Goal: Information Seeking & Learning: Learn about a topic

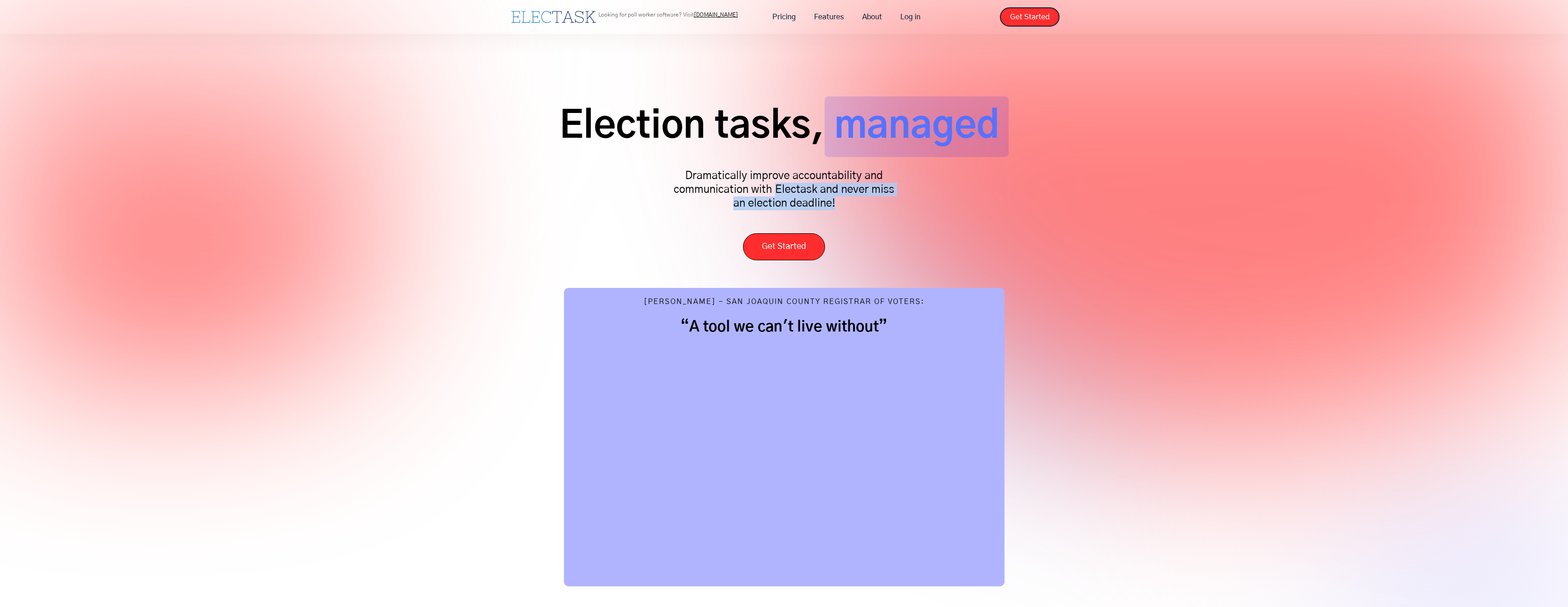
drag, startPoint x: 896, startPoint y: 199, endPoint x: 775, endPoint y: 183, distance: 122.1
click at [775, 183] on p "Dramatically improve accountability and communication with Electask and never m…" at bounding box center [784, 189] width 229 height 41
drag, startPoint x: 775, startPoint y: 183, endPoint x: 751, endPoint y: 183, distance: 24.0
click at [751, 183] on p "Dramatically improve accountability and communication with Electask and never m…" at bounding box center [784, 189] width 229 height 41
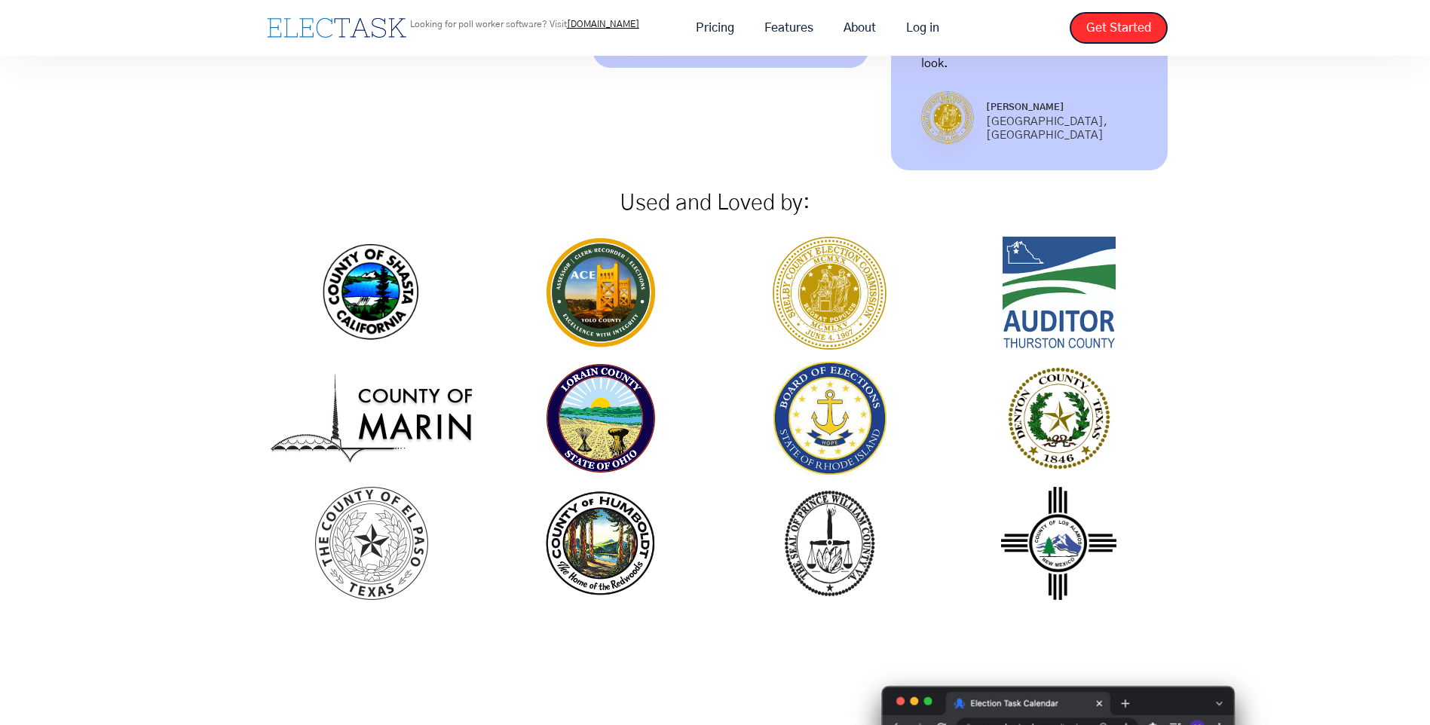
scroll to position [1583, 0]
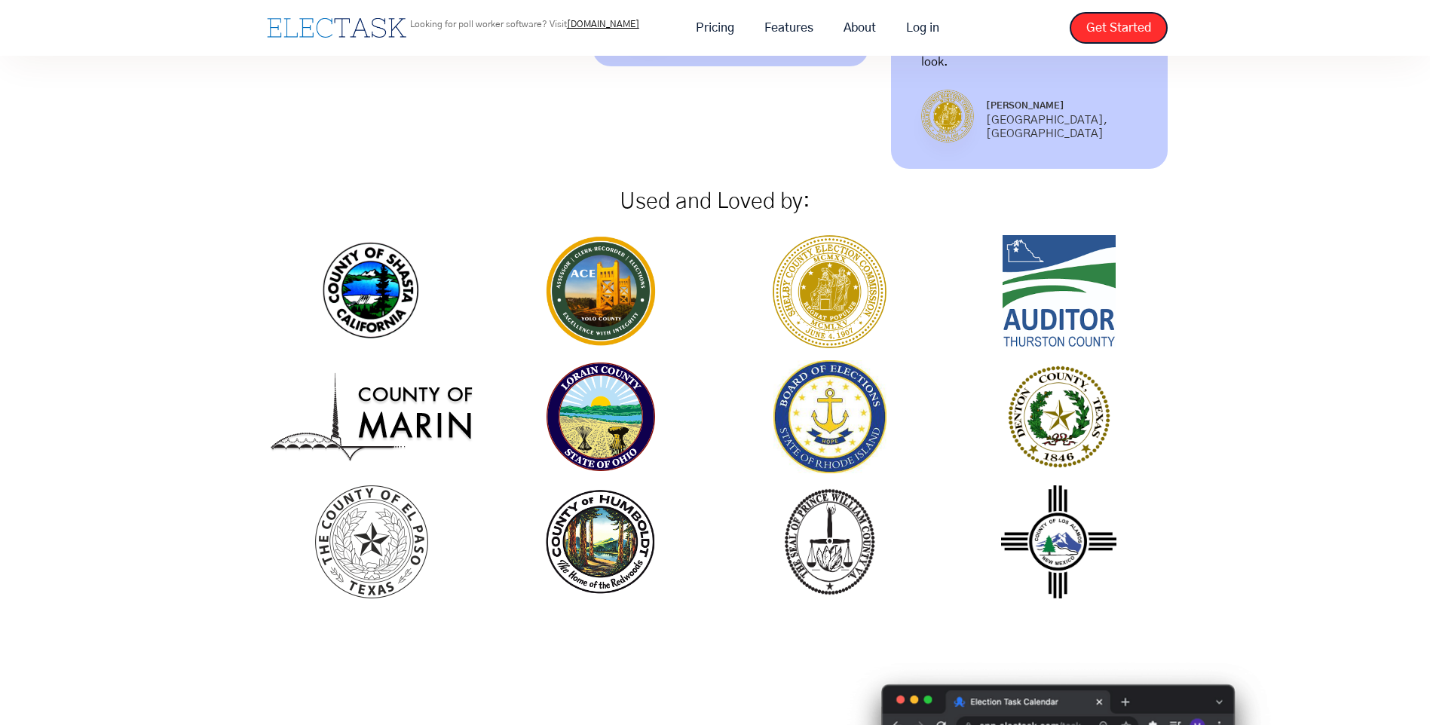
click at [618, 243] on img at bounding box center [601, 291] width 128 height 113
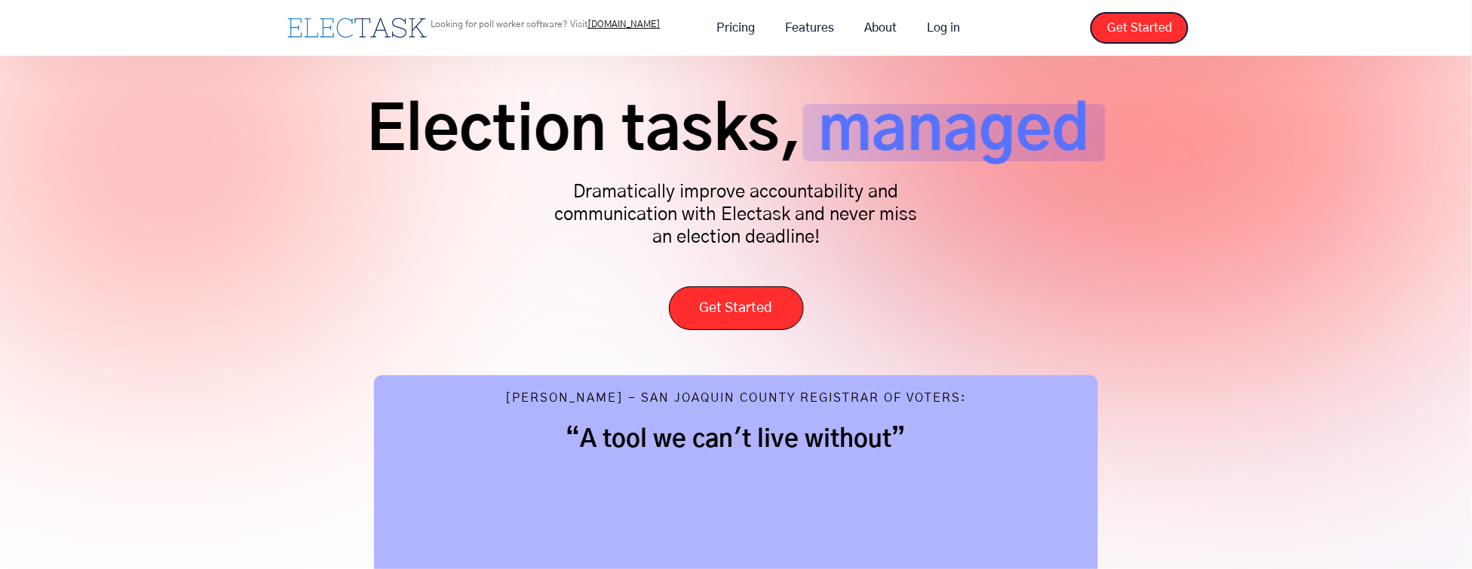
scroll to position [0, 0]
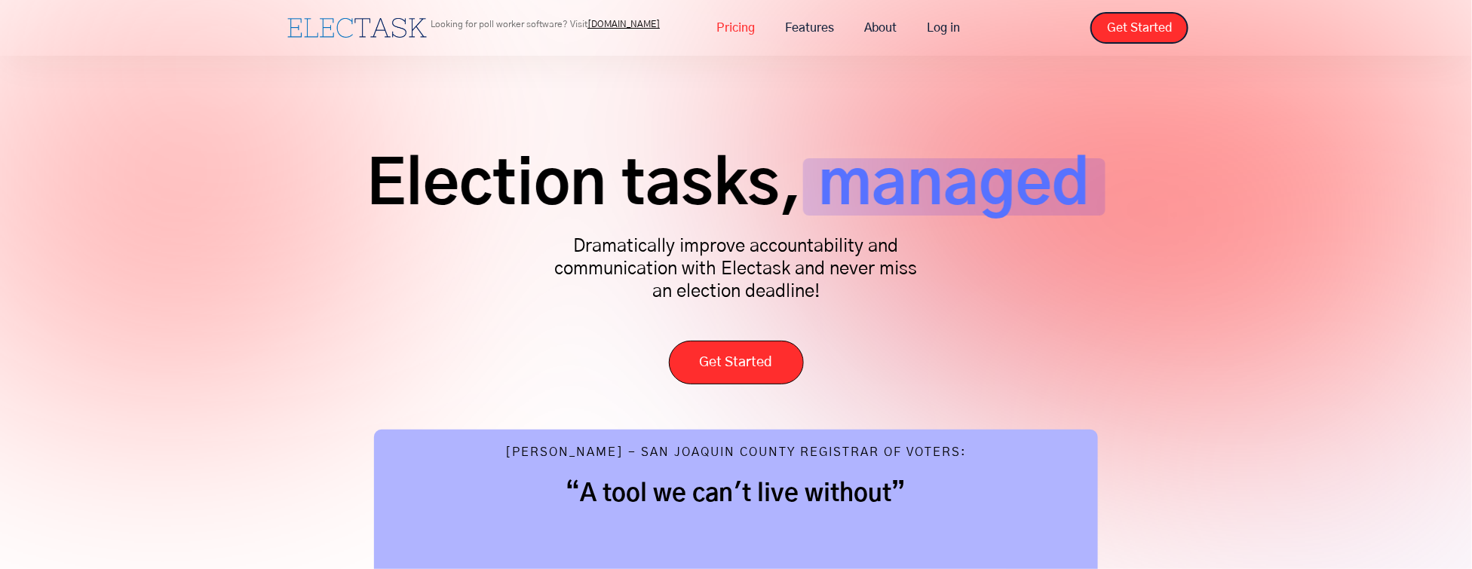
click at [734, 26] on link "Pricing" at bounding box center [736, 28] width 69 height 32
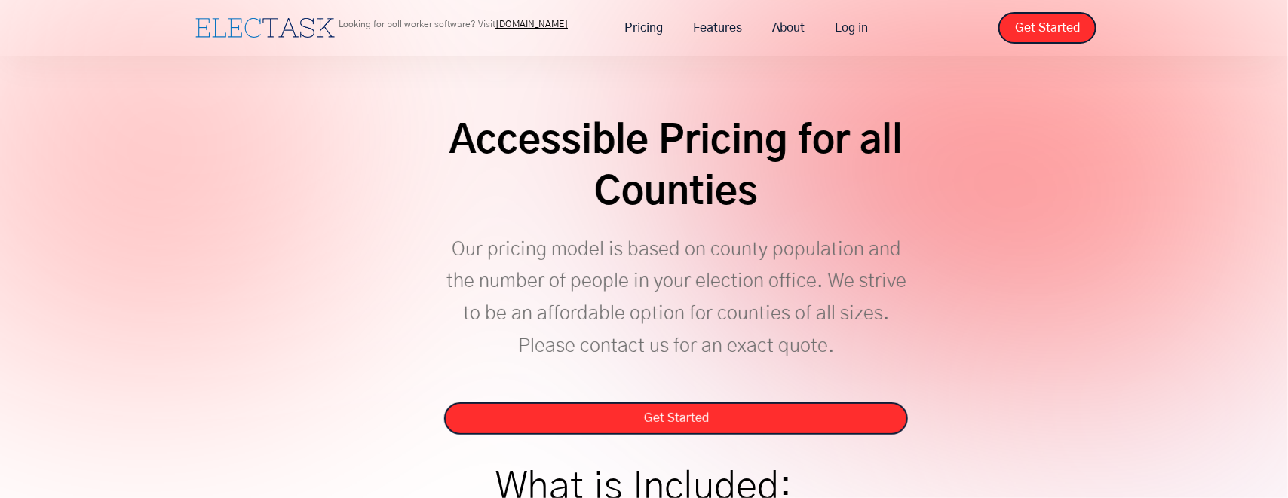
click at [544, 26] on link "[DOMAIN_NAME]" at bounding box center [531, 24] width 72 height 9
click at [727, 31] on link "Features" at bounding box center [717, 28] width 79 height 32
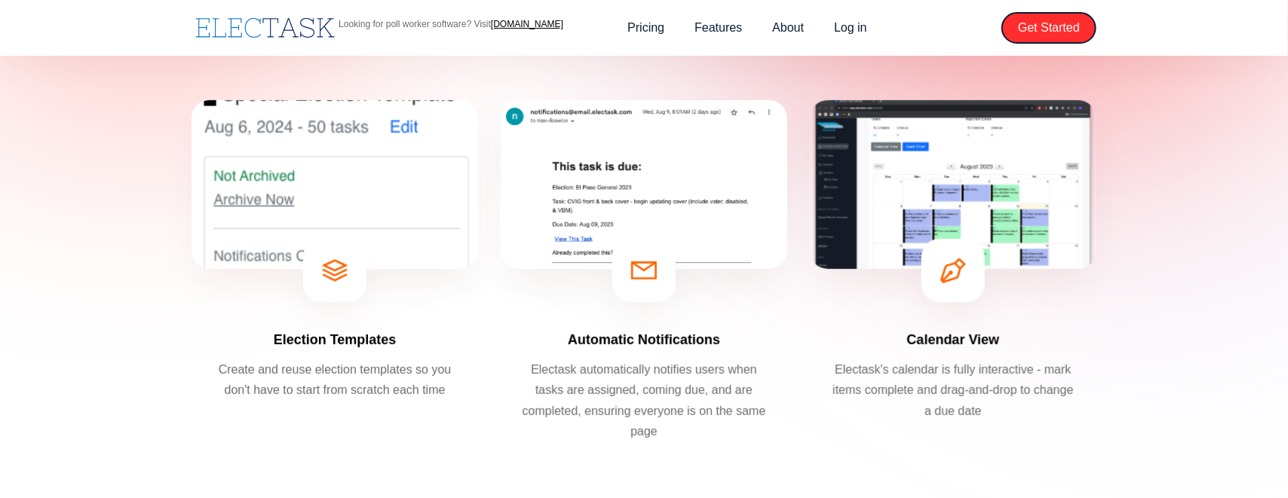
scroll to position [264, 0]
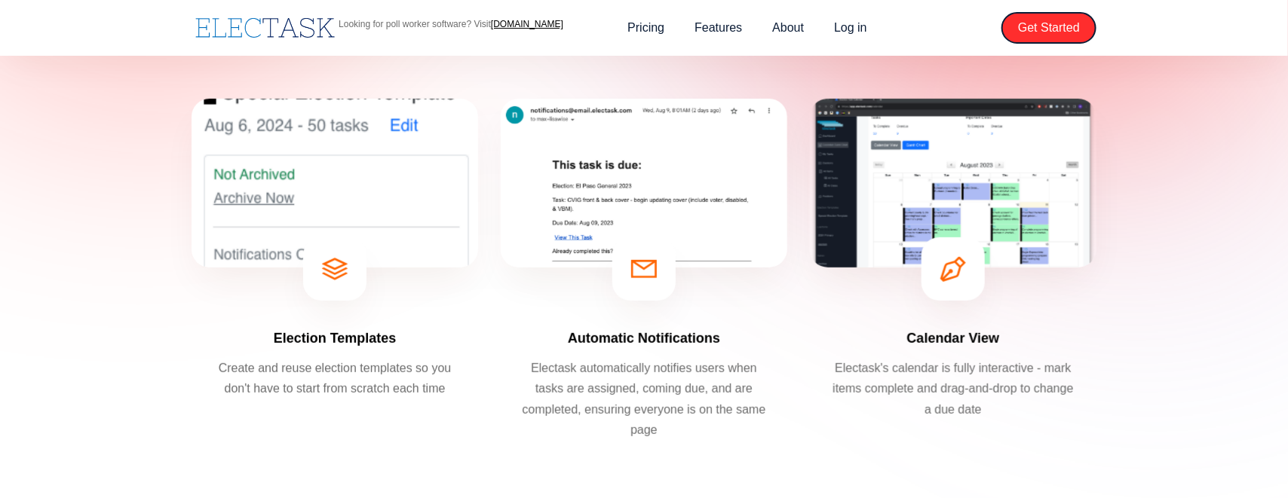
click at [314, 122] on img at bounding box center [334, 183] width 286 height 169
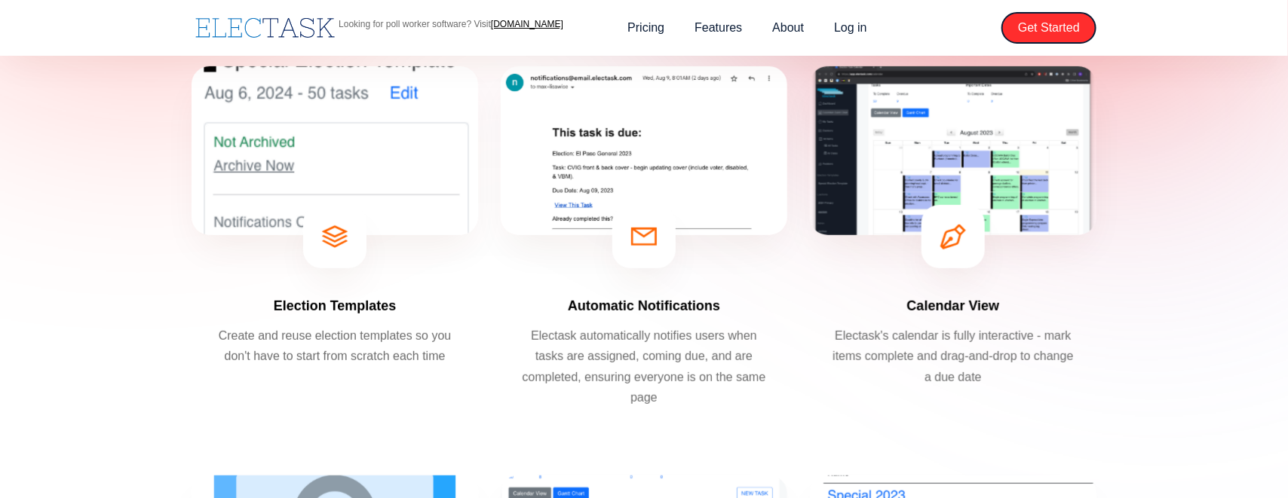
scroll to position [377, 0]
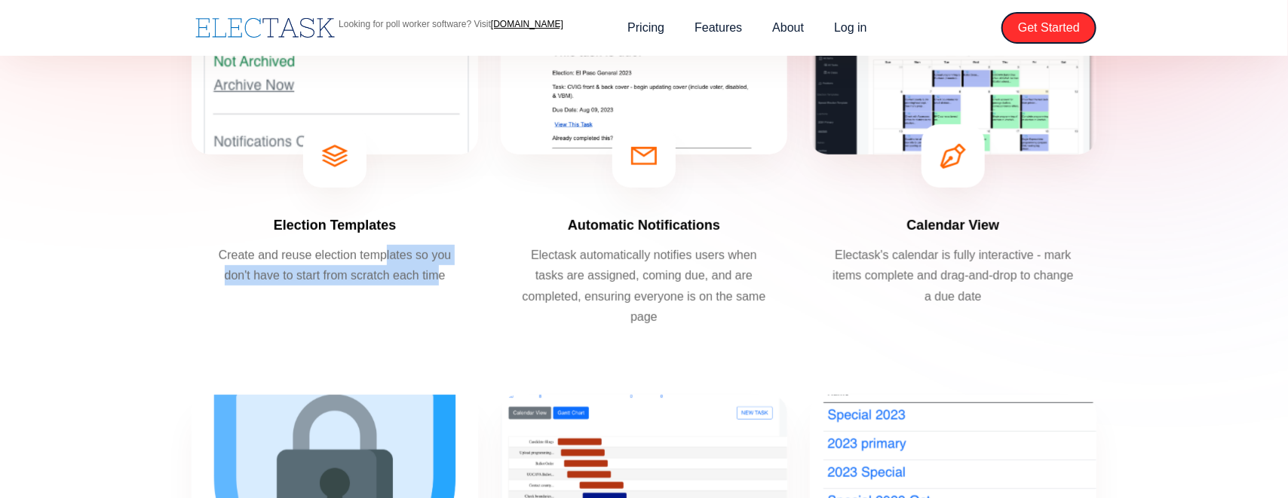
drag, startPoint x: 440, startPoint y: 280, endPoint x: 387, endPoint y: 264, distance: 55.3
click at [387, 264] on p "Create and reuse election templates so you don't have to start from scratch eac…" at bounding box center [334, 265] width 249 height 41
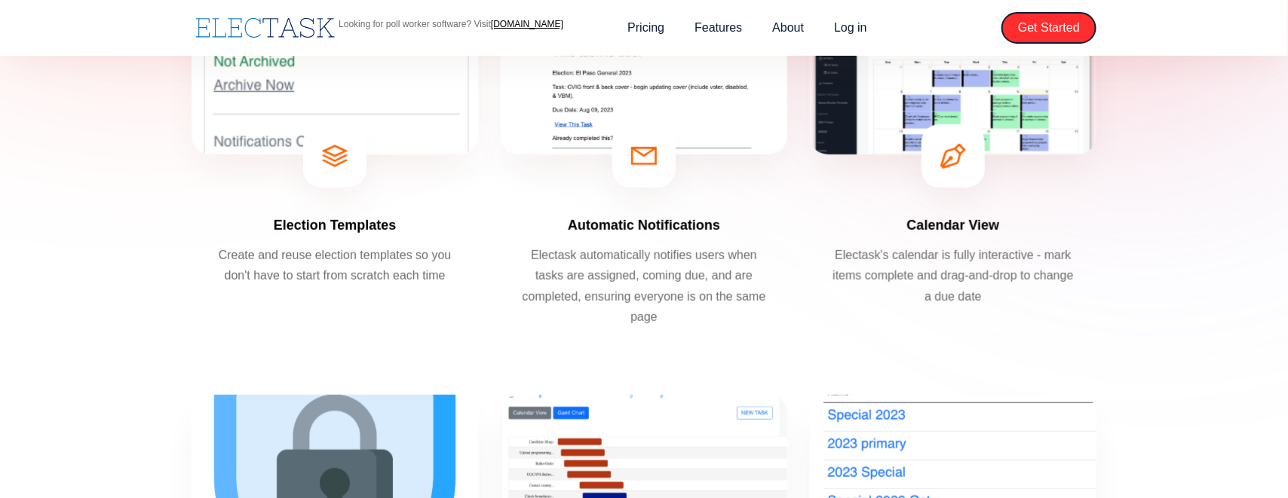
drag, startPoint x: 387, startPoint y: 264, endPoint x: 354, endPoint y: 262, distance: 33.2
click at [354, 262] on p "Create and reuse election templates so you don't have to start from scratch eac…" at bounding box center [334, 265] width 249 height 41
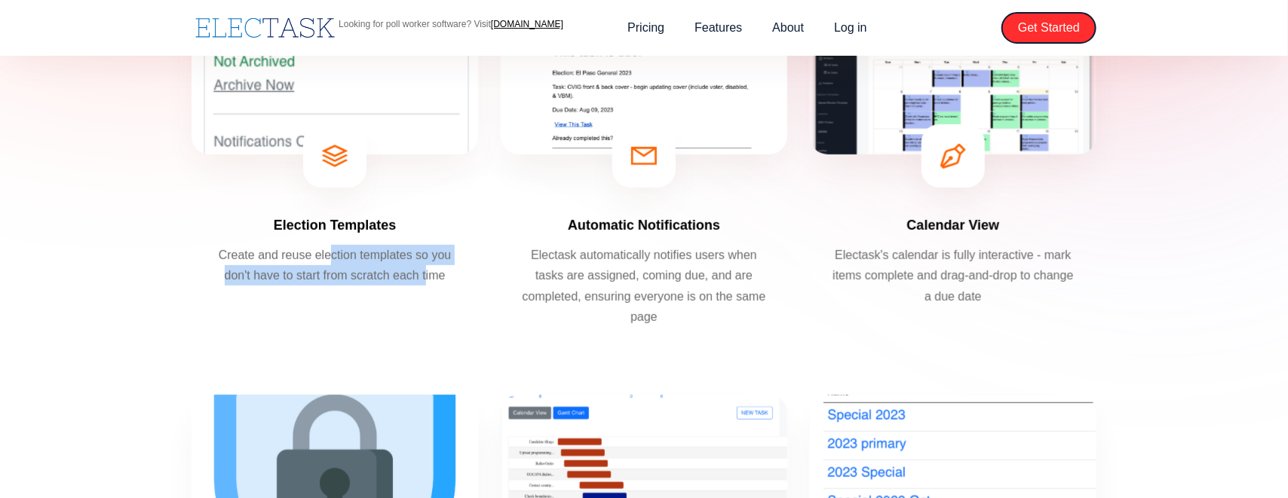
drag, startPoint x: 332, startPoint y: 254, endPoint x: 427, endPoint y: 269, distance: 96.2
click at [427, 269] on p "Create and reuse election templates so you don't have to start from scratch eac…" at bounding box center [334, 265] width 249 height 41
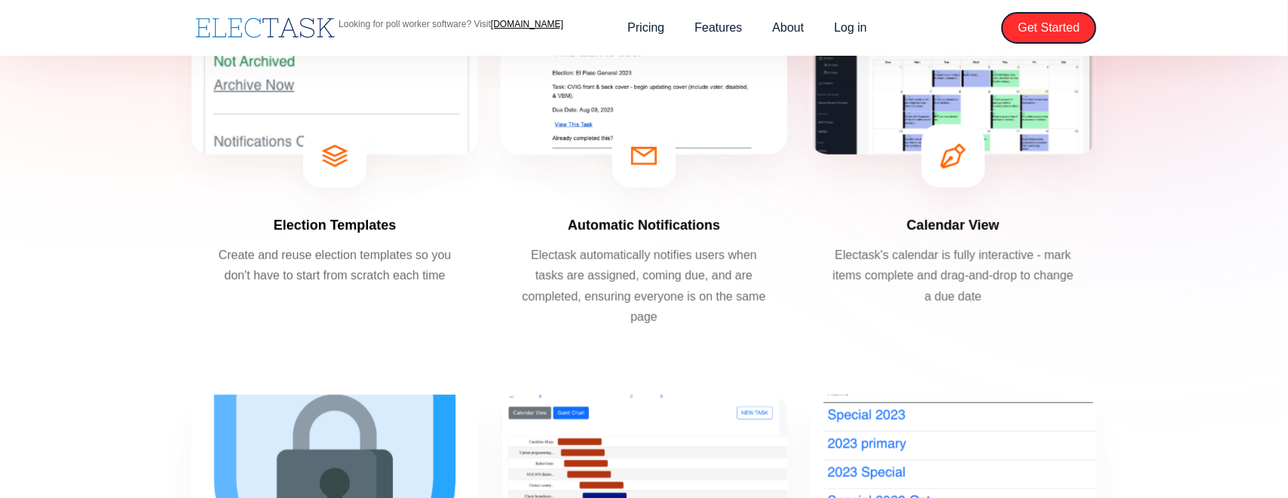
drag, startPoint x: 427, startPoint y: 269, endPoint x: 547, endPoint y: 283, distance: 121.5
click at [547, 283] on p "Electask automatically notifies users when tasks are assigned, coming due, and …" at bounding box center [643, 286] width 249 height 82
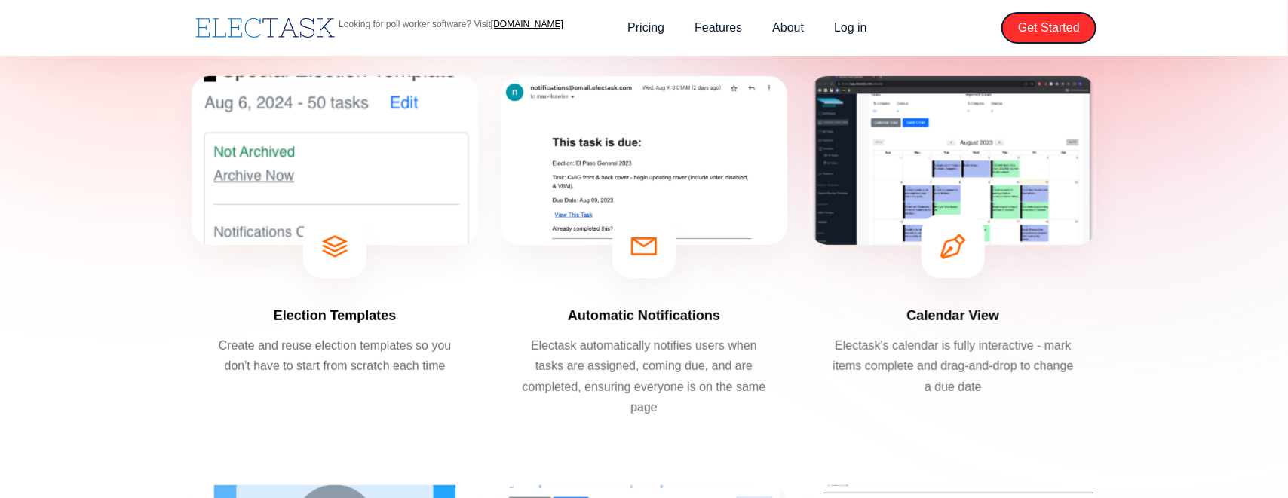
scroll to position [264, 0]
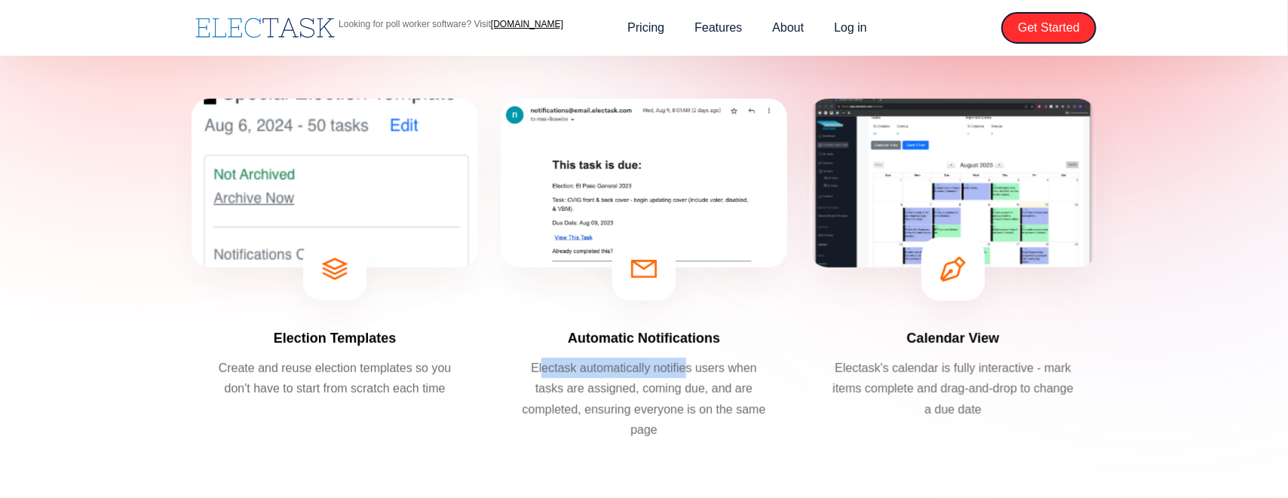
drag, startPoint x: 545, startPoint y: 371, endPoint x: 688, endPoint y: 372, distance: 142.5
click at [688, 372] on p "Electask automatically notifies users when tasks are assigned, coming due, and …" at bounding box center [643, 399] width 249 height 82
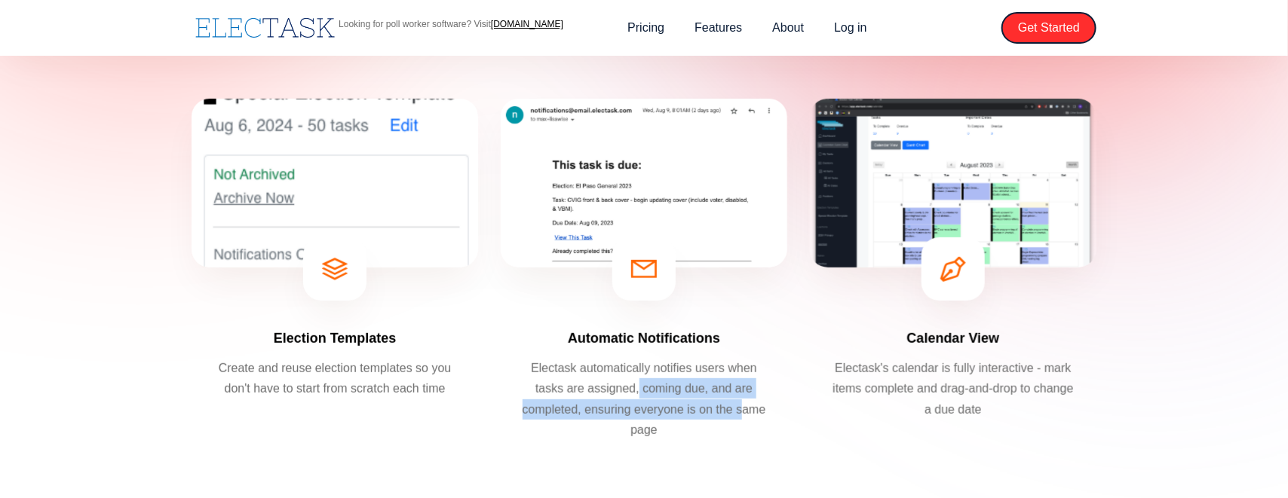
drag, startPoint x: 743, startPoint y: 407, endPoint x: 639, endPoint y: 380, distance: 107.5
click at [639, 380] on p "Electask automatically notifies users when tasks are assigned, coming due, and …" at bounding box center [643, 399] width 249 height 82
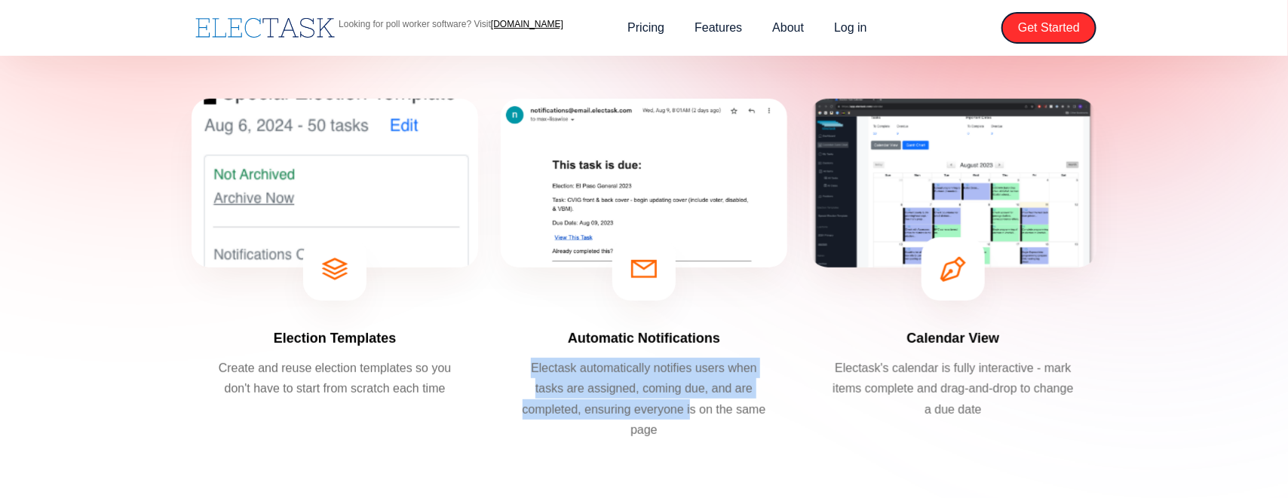
drag, startPoint x: 531, startPoint y: 354, endPoint x: 688, endPoint y: 410, distance: 167.4
click at [688, 410] on div "Automatic Notifications Electask automatically notifies users when tasks are as…" at bounding box center [644, 277] width 286 height 357
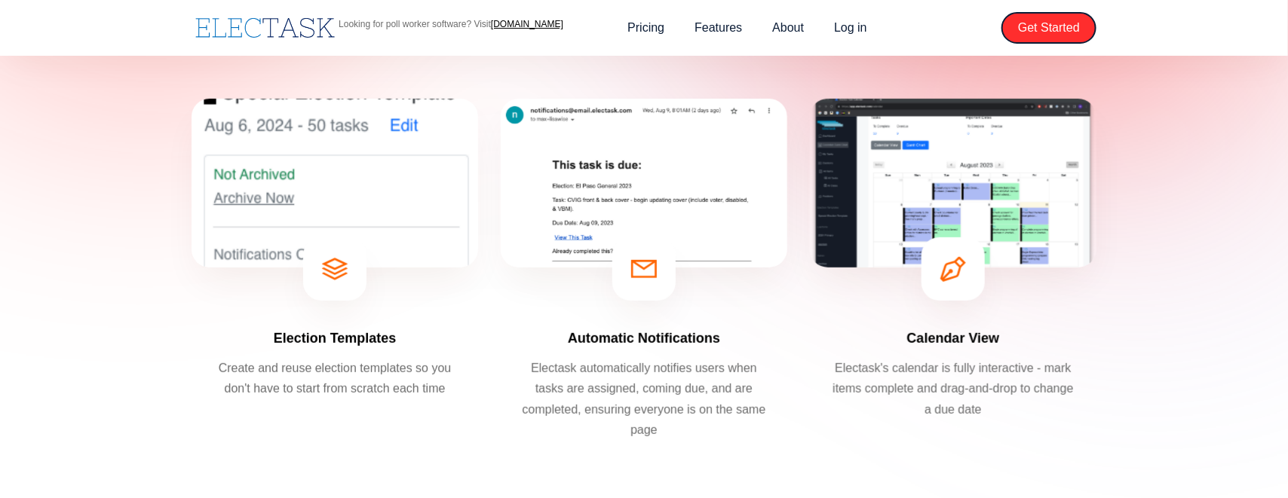
drag, startPoint x: 688, startPoint y: 410, endPoint x: 631, endPoint y: 348, distance: 84.8
click at [631, 348] on h4 "Automatic Notifications" at bounding box center [644, 338] width 152 height 18
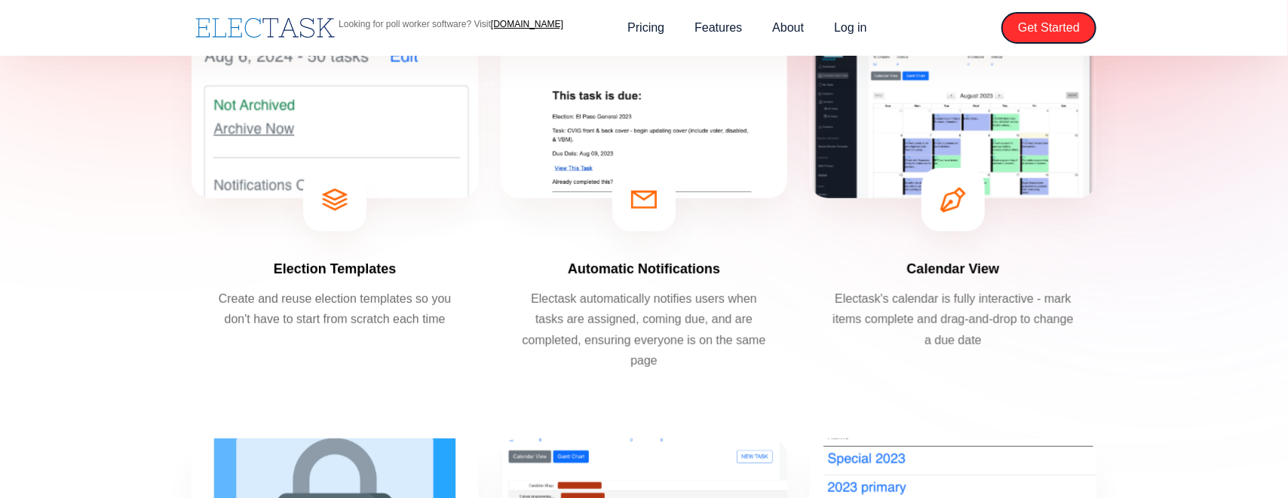
scroll to position [339, 0]
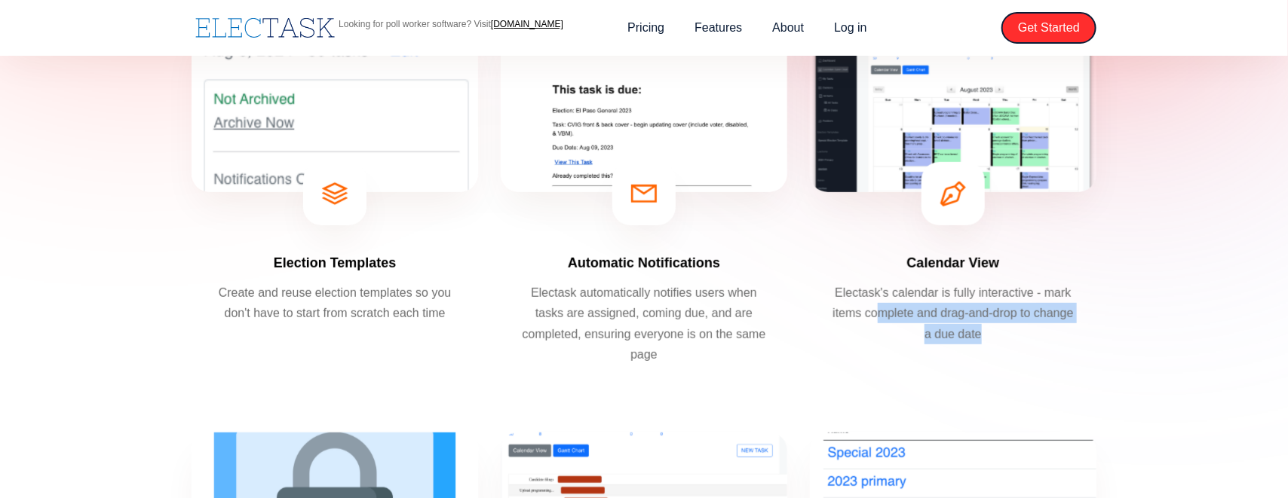
drag, startPoint x: 980, startPoint y: 332, endPoint x: 880, endPoint y: 306, distance: 103.7
click at [880, 306] on p "Electask's calendar is fully interactive - mark items complete and drag-and-dro…" at bounding box center [953, 314] width 249 height 62
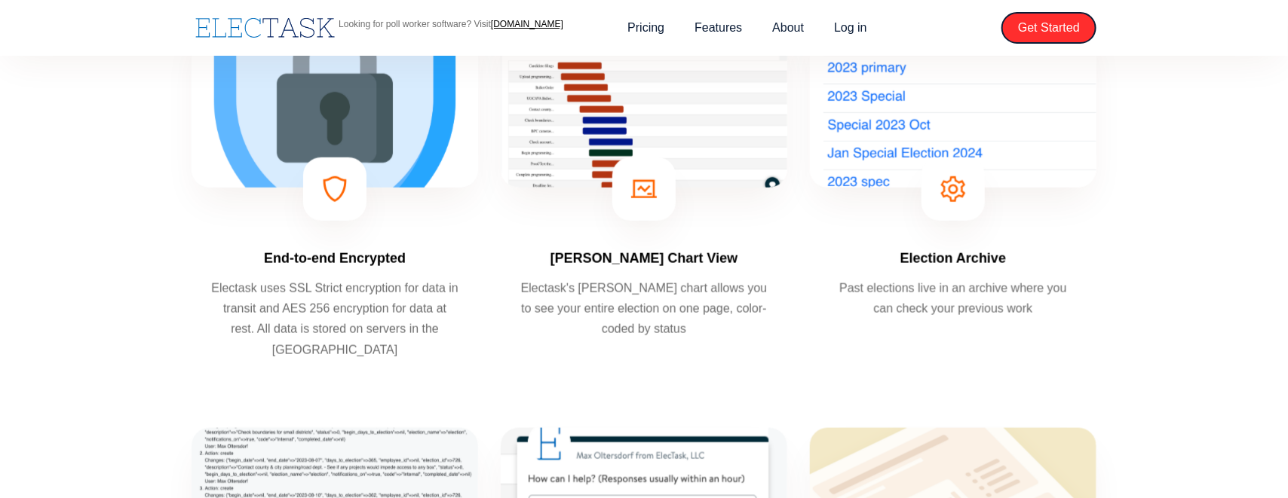
scroll to position [754, 0]
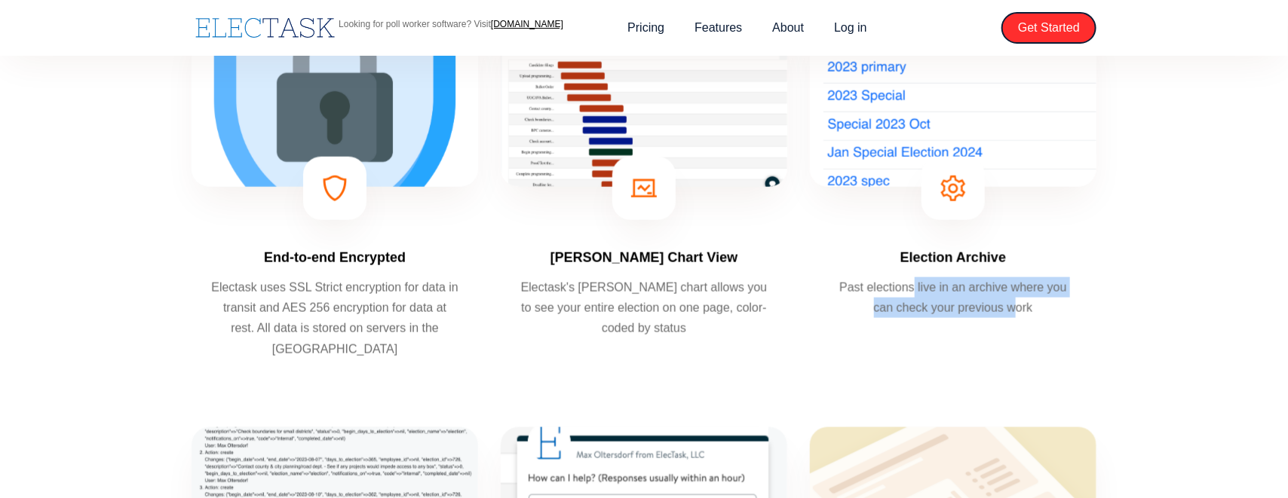
drag, startPoint x: 1003, startPoint y: 308, endPoint x: 914, endPoint y: 287, distance: 92.2
click at [914, 287] on p "Past elections live in an archive where you can check your previous work" at bounding box center [953, 297] width 249 height 41
drag, startPoint x: 869, startPoint y: 283, endPoint x: 981, endPoint y: 303, distance: 113.3
click at [981, 303] on p "Past elections live in an archive where you can check your previous work" at bounding box center [953, 297] width 249 height 41
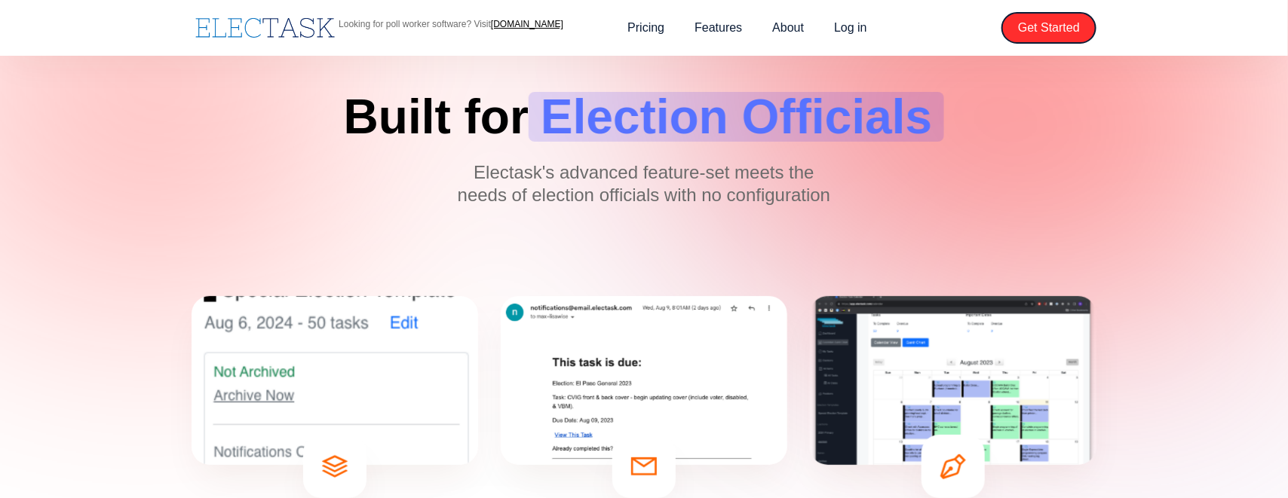
scroll to position [0, 0]
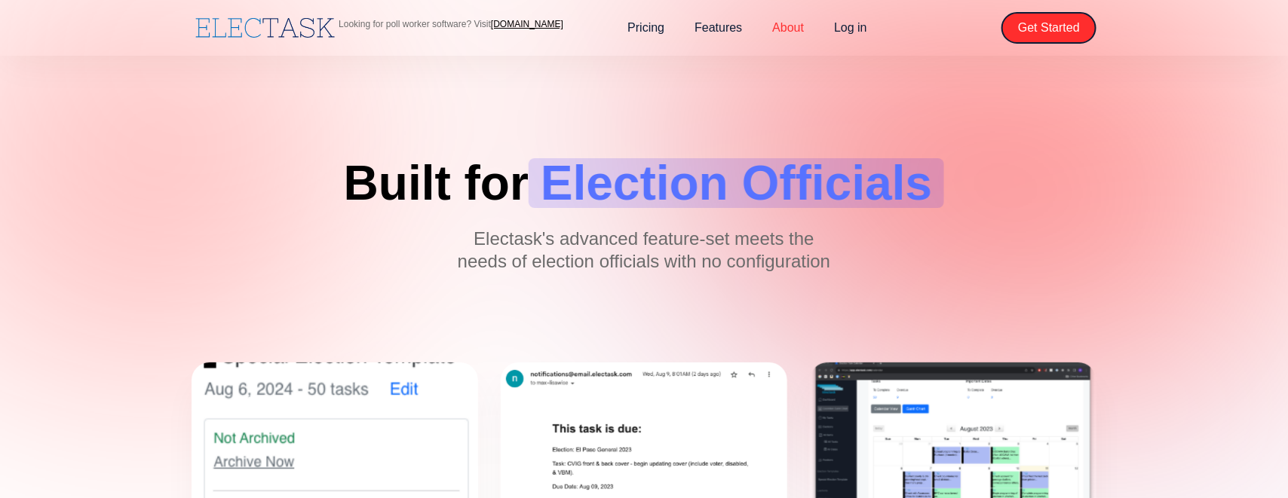
click at [805, 31] on link "About" at bounding box center [788, 28] width 62 height 32
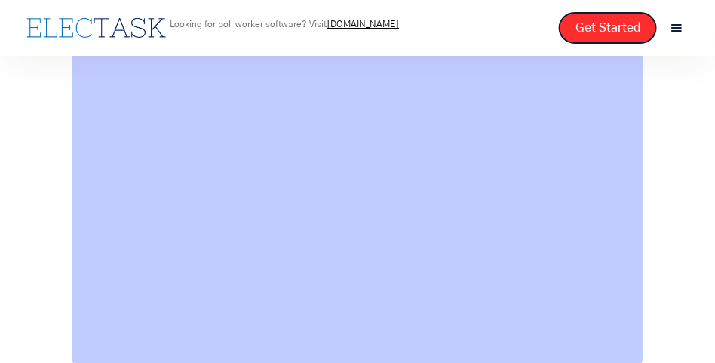
scroll to position [685, 0]
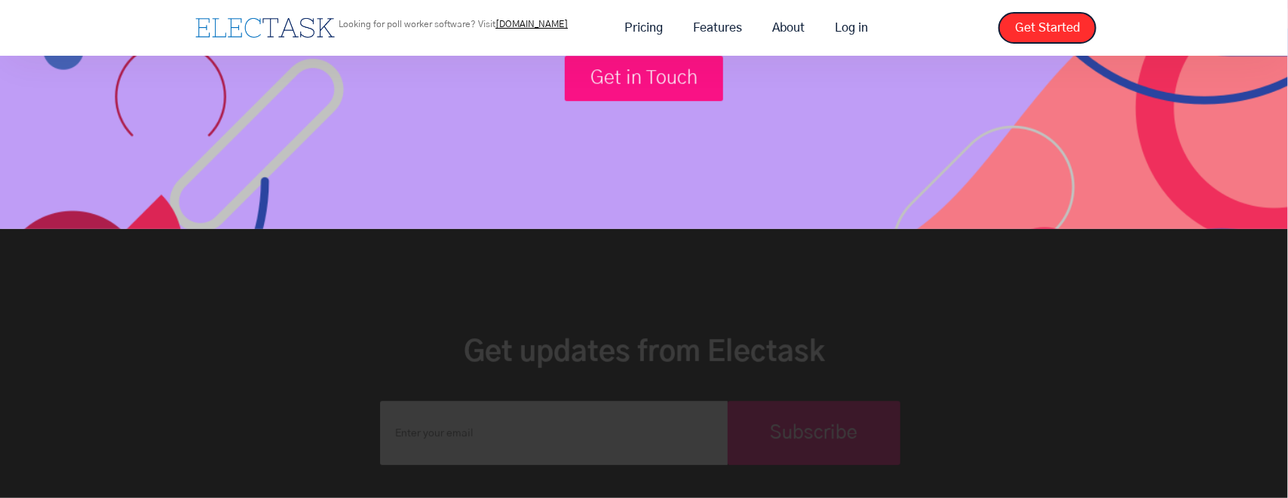
scroll to position [2509, 0]
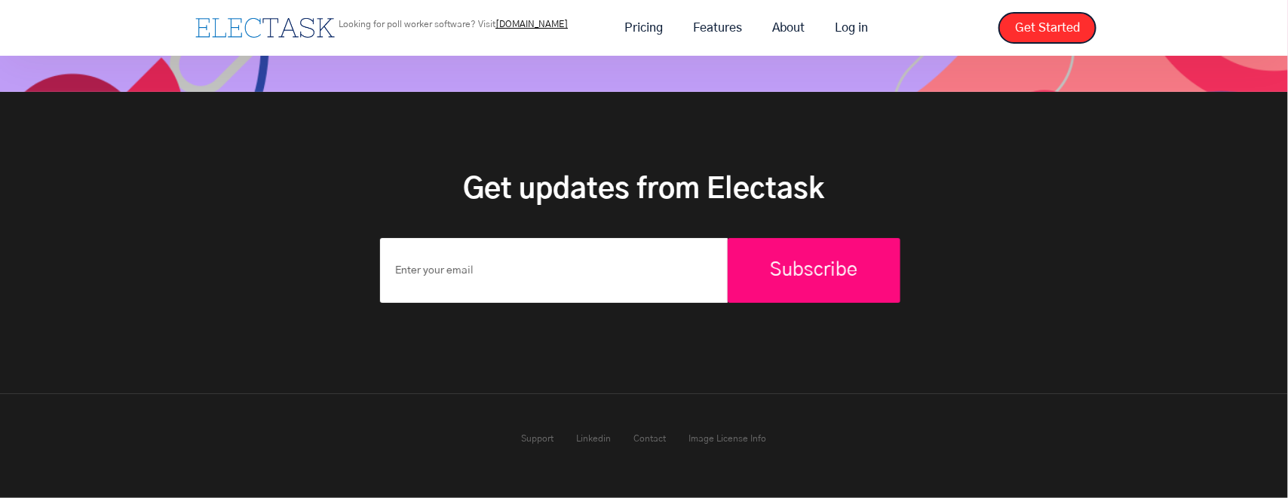
click at [654, 362] on div "Support Linkedin Contact Image License Info" at bounding box center [644, 438] width 268 height 59
click at [657, 362] on link "Contact" at bounding box center [650, 438] width 32 height 9
click at [714, 32] on link "Get Started" at bounding box center [1047, 28] width 98 height 32
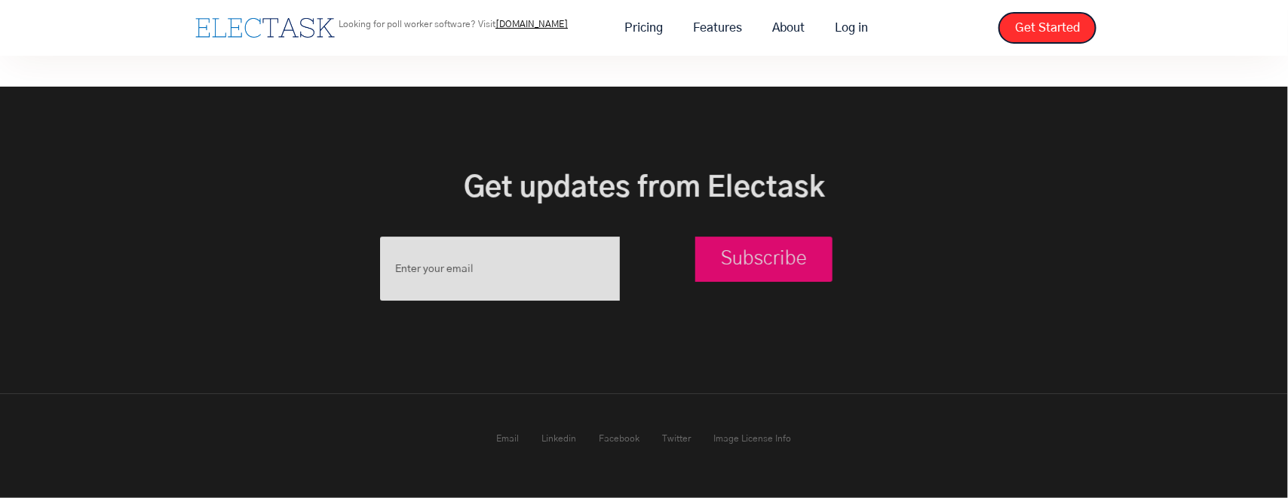
scroll to position [612, 0]
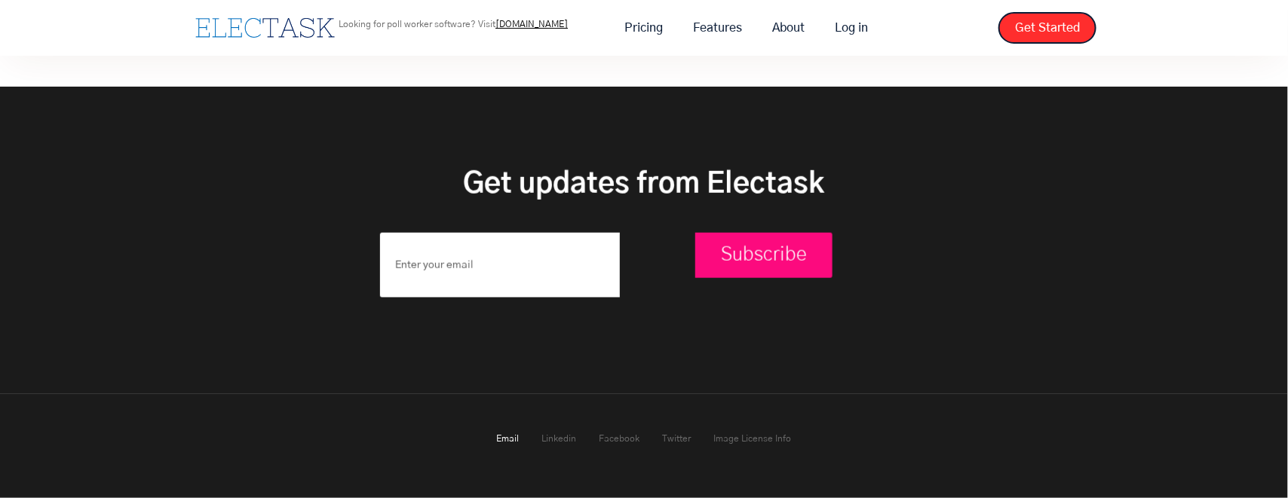
click at [513, 436] on link "Email" at bounding box center [508, 438] width 23 height 9
click at [507, 437] on link "Email" at bounding box center [508, 438] width 23 height 9
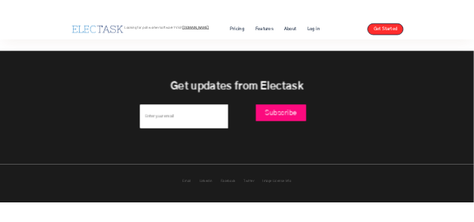
scroll to position [585, 0]
